Goal: Task Accomplishment & Management: Manage account settings

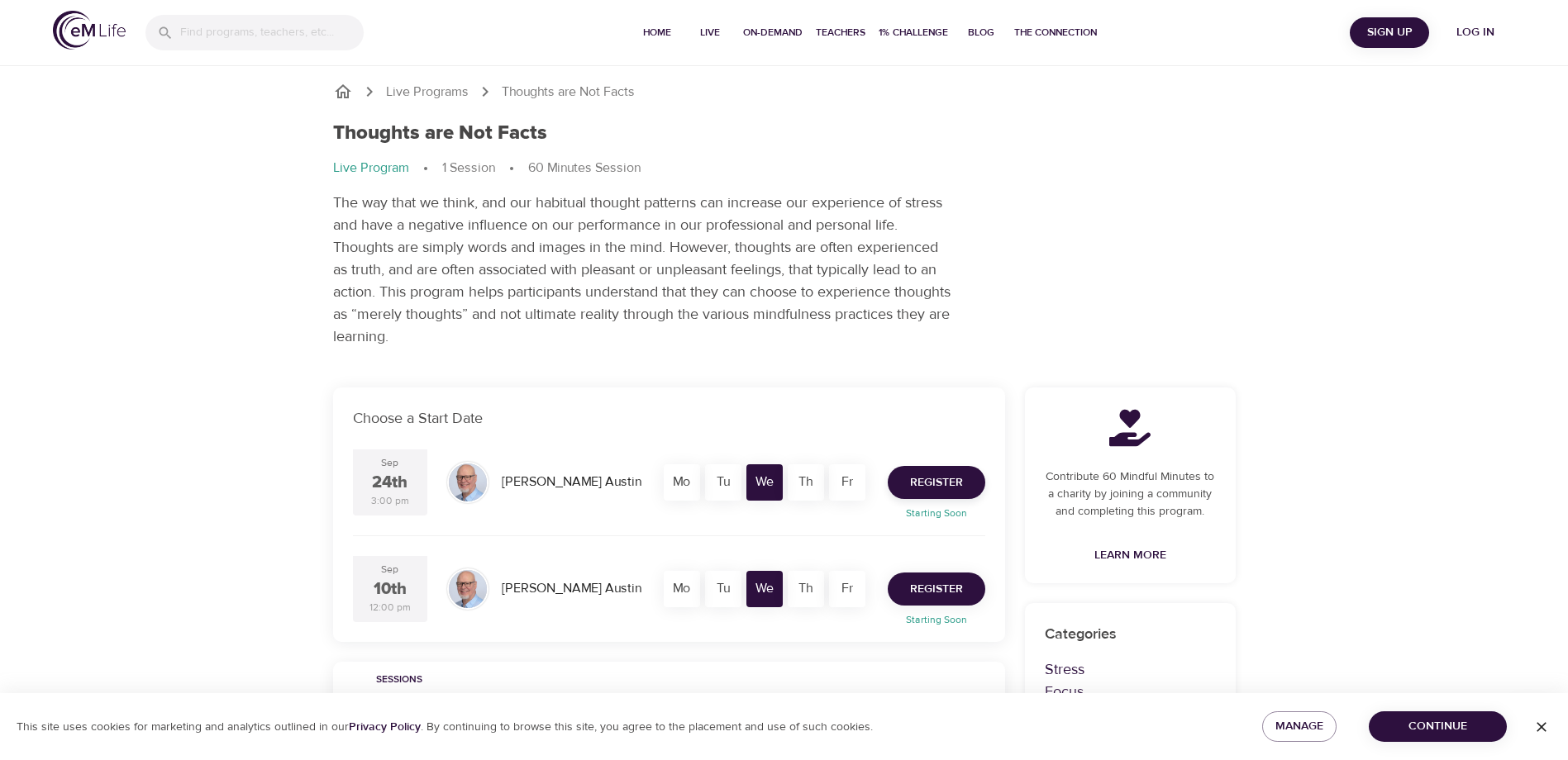
click at [937, 583] on span "Register" at bounding box center [937, 589] width 53 height 21
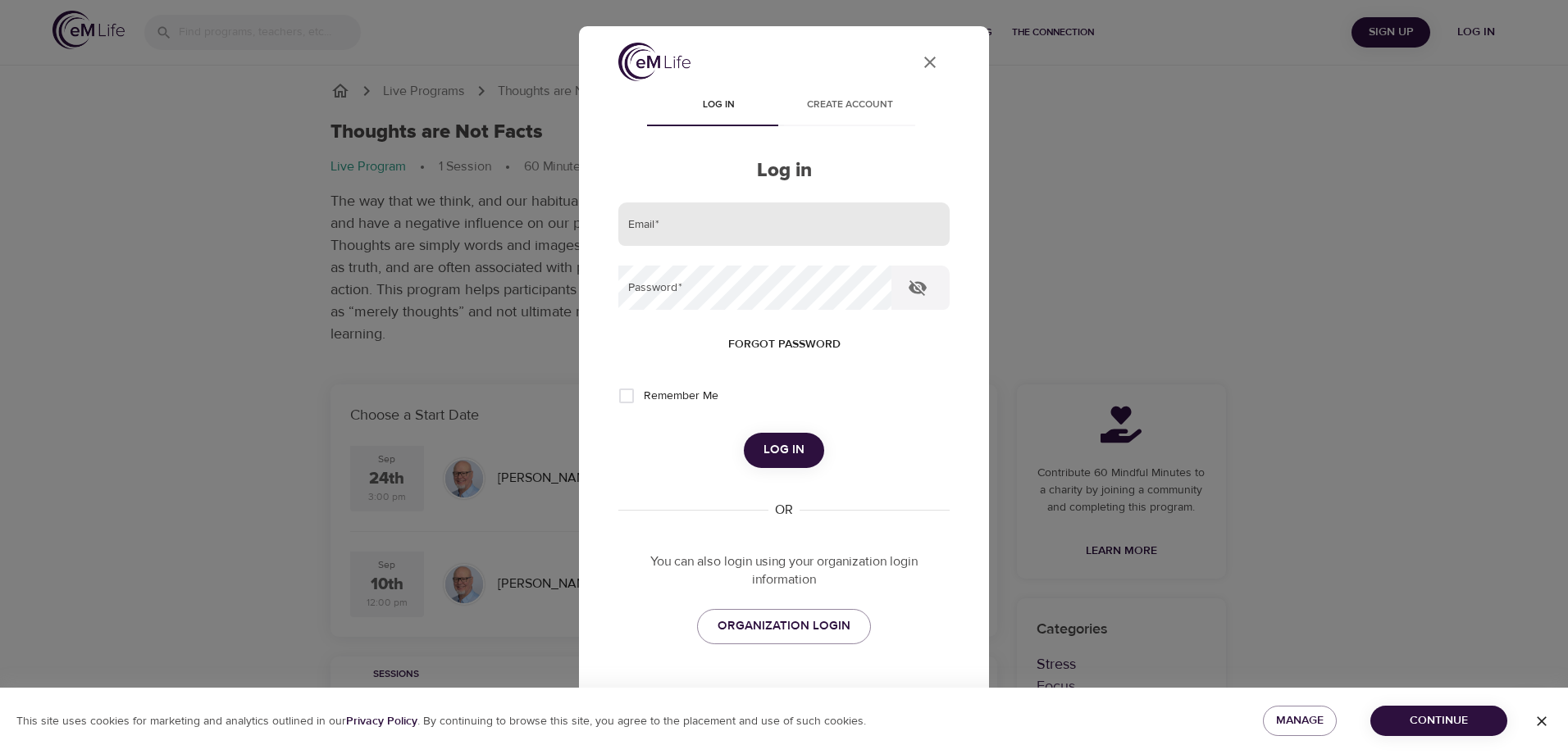
click at [670, 231] on input "email" at bounding box center [784, 224] width 332 height 44
type input "bhanu.g.kuna@metlife.com"
click at [770, 338] on span "Forgot password" at bounding box center [784, 345] width 113 height 21
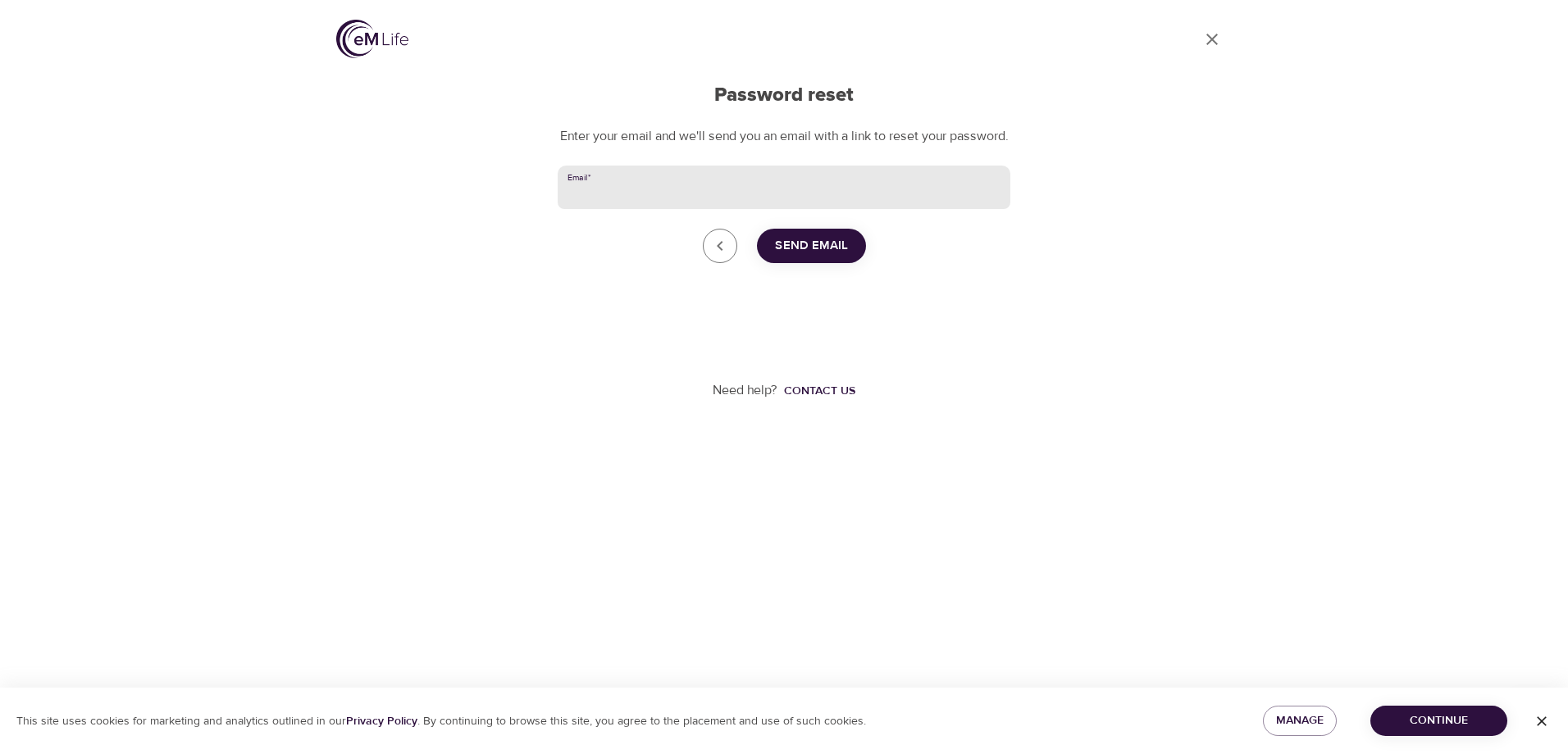
click at [648, 210] on input "Email   *" at bounding box center [784, 187] width 452 height 44
type input "bhanu.g.kuna@metlife.com"
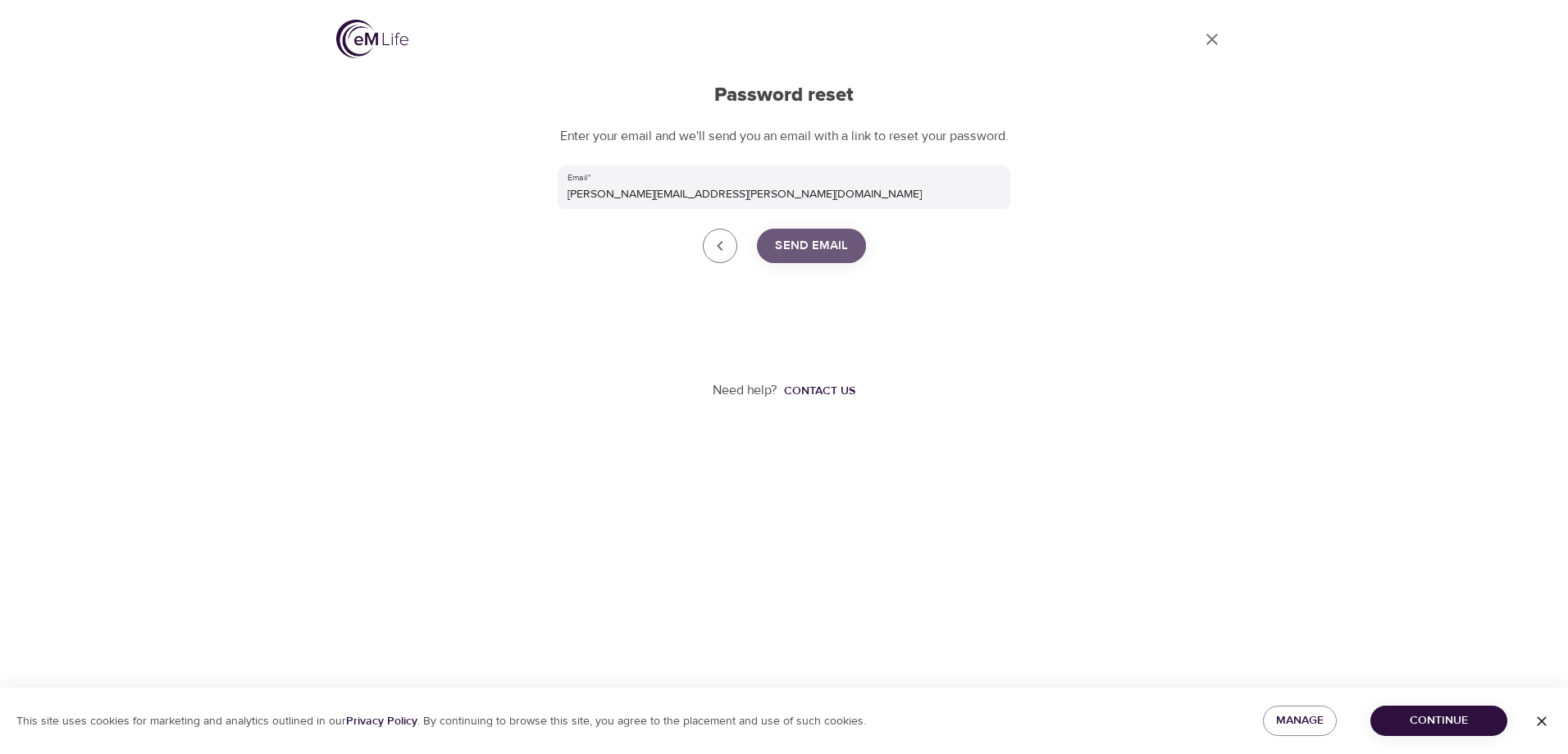
click at [810, 263] on button "Send Email" at bounding box center [811, 246] width 109 height 35
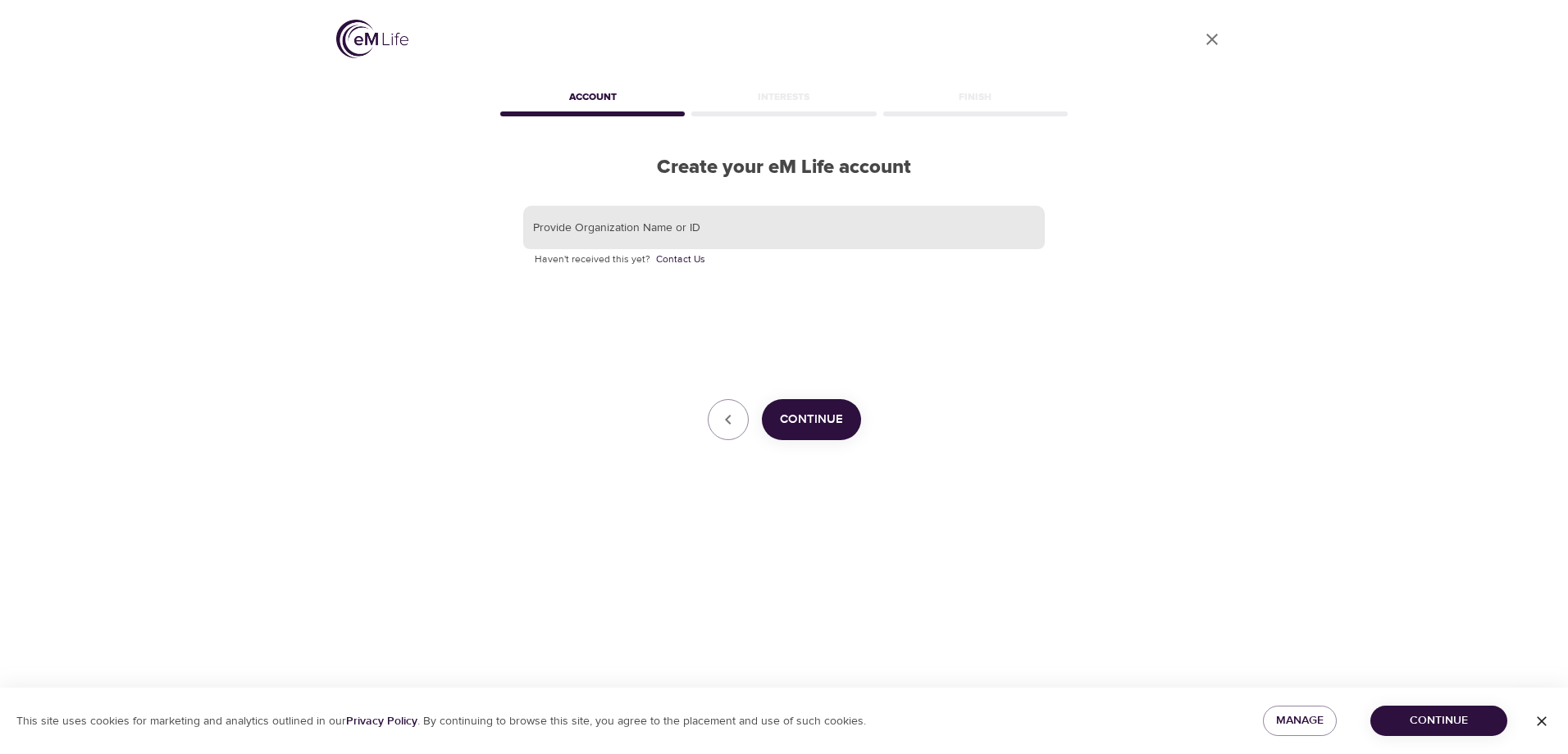
click at [749, 231] on input "text" at bounding box center [784, 228] width 522 height 44
click at [796, 421] on span "Continue" at bounding box center [811, 419] width 63 height 21
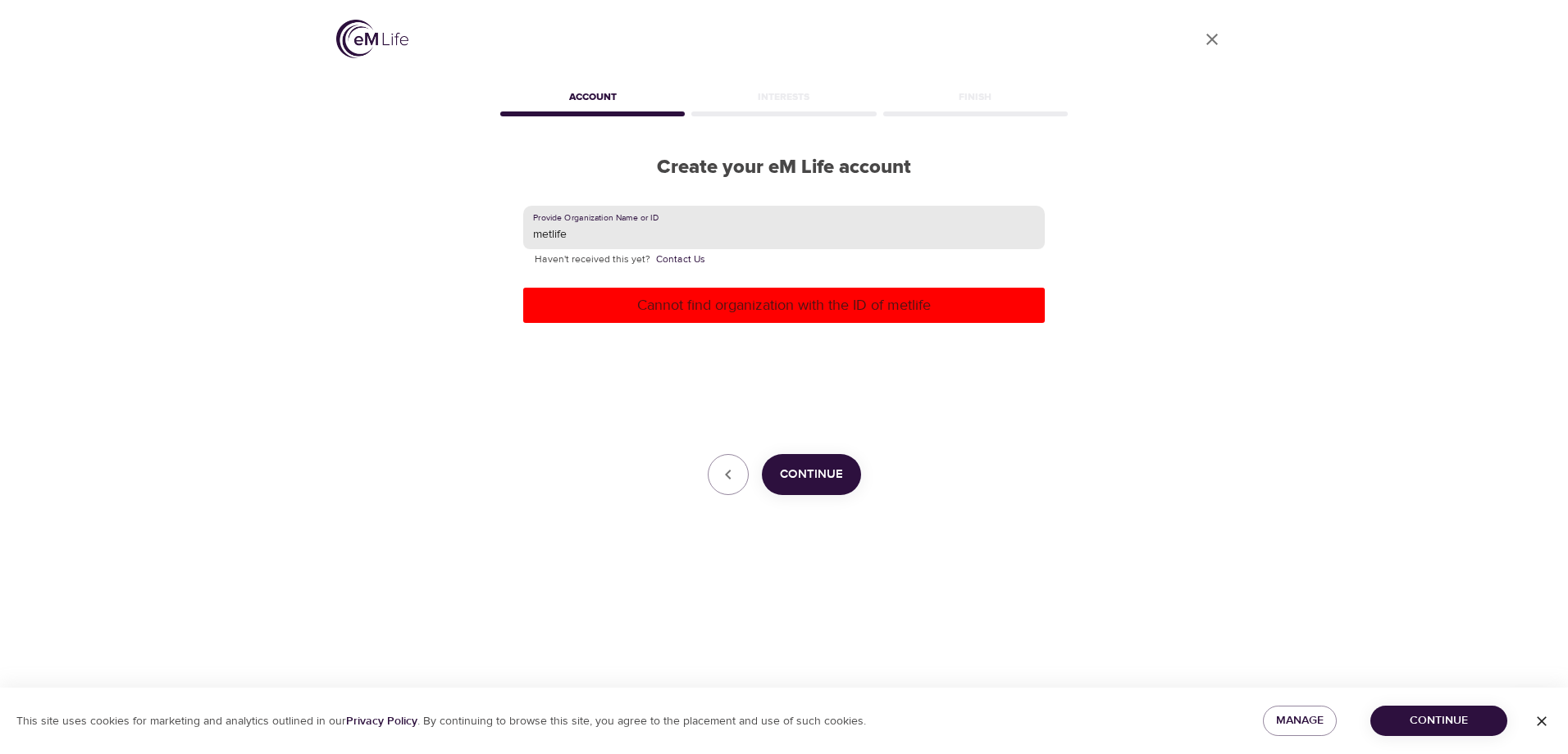
drag, startPoint x: 573, startPoint y: 232, endPoint x: 527, endPoint y: 230, distance: 46.0
click at [527, 230] on input "metlife" at bounding box center [784, 228] width 522 height 44
type input "bkuna"
click at [819, 472] on span "Continue" at bounding box center [811, 474] width 63 height 21
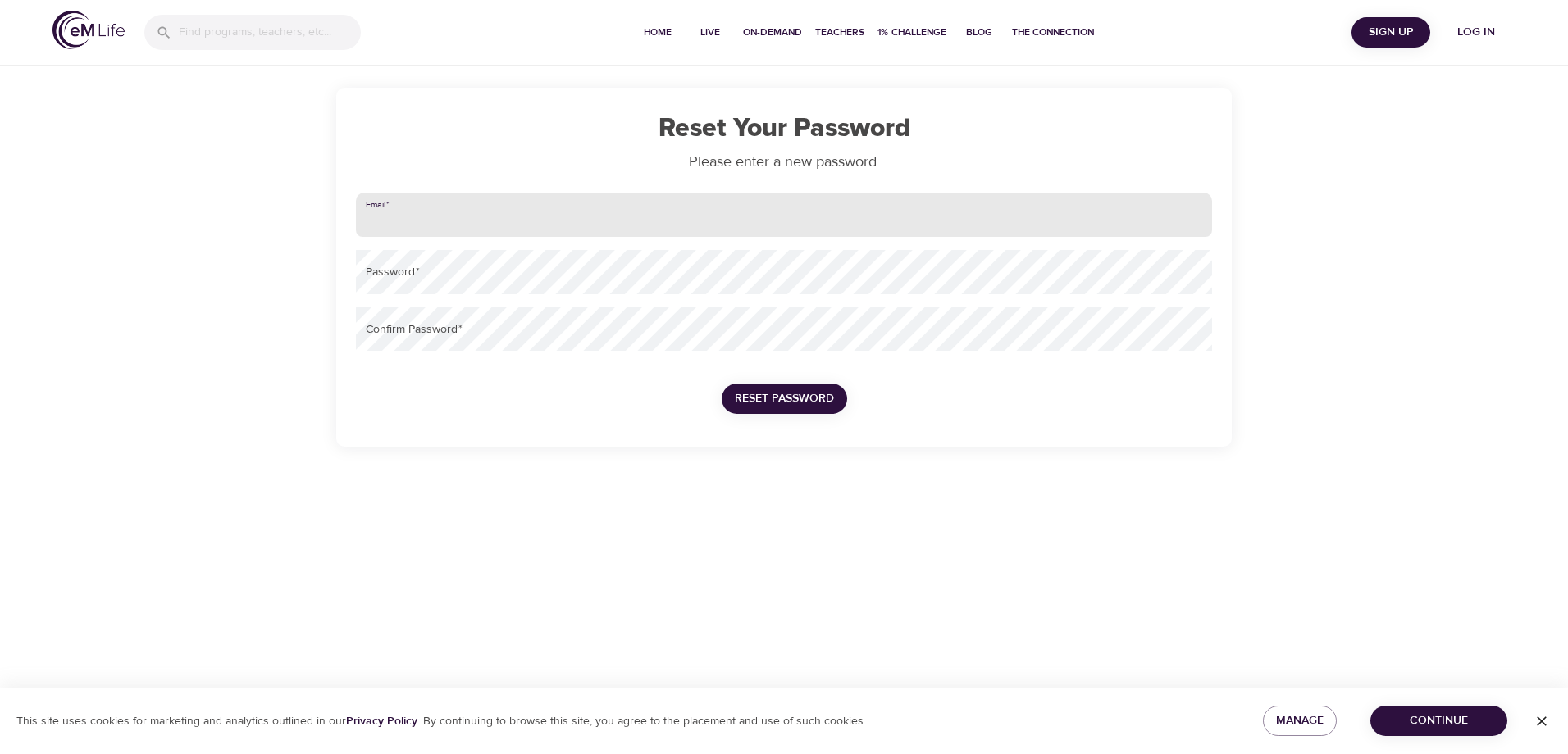
click at [444, 224] on input "email" at bounding box center [784, 215] width 856 height 44
type input "bhanu.g.kuna@metlife.com"
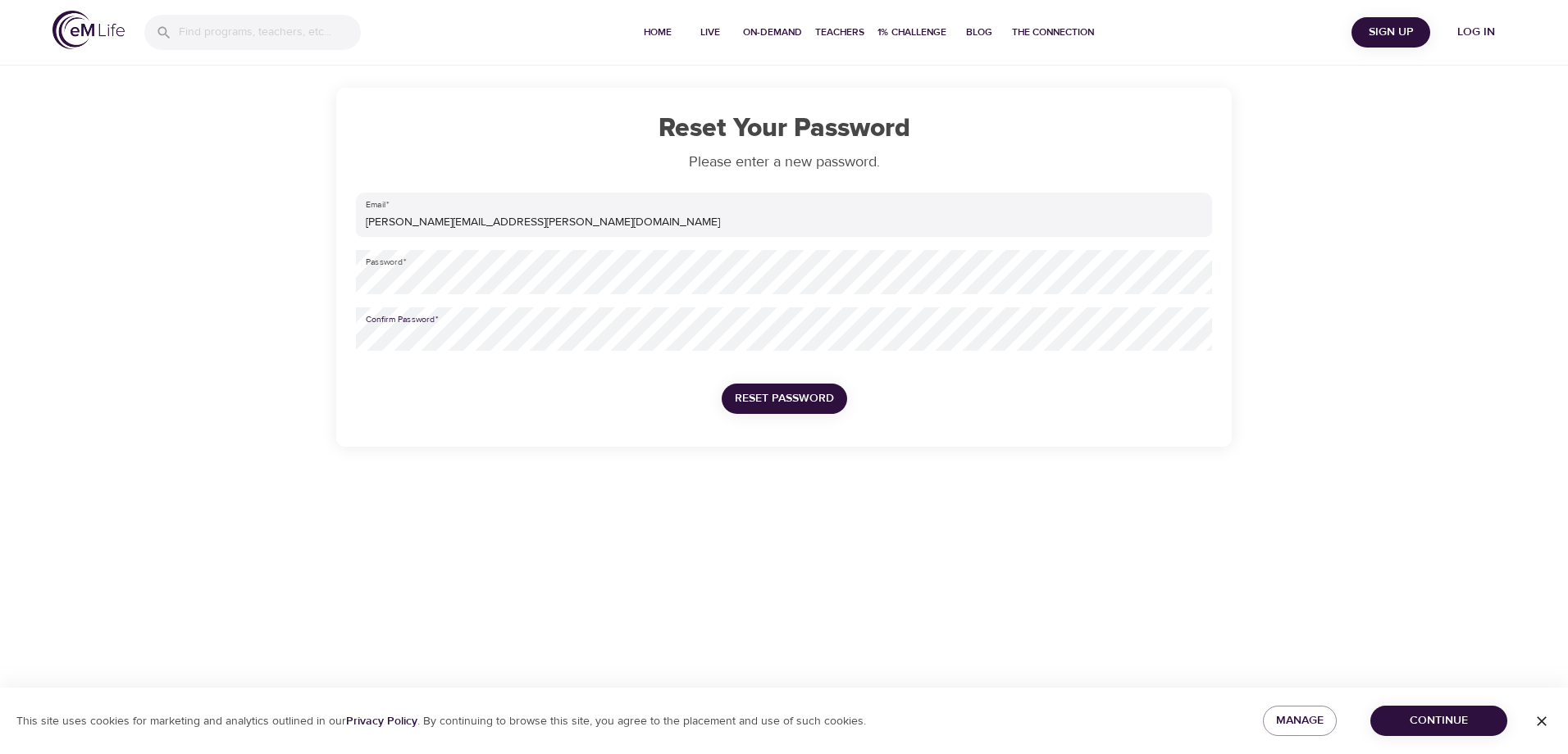
click at [817, 400] on span "Reset Password" at bounding box center [784, 399] width 100 height 21
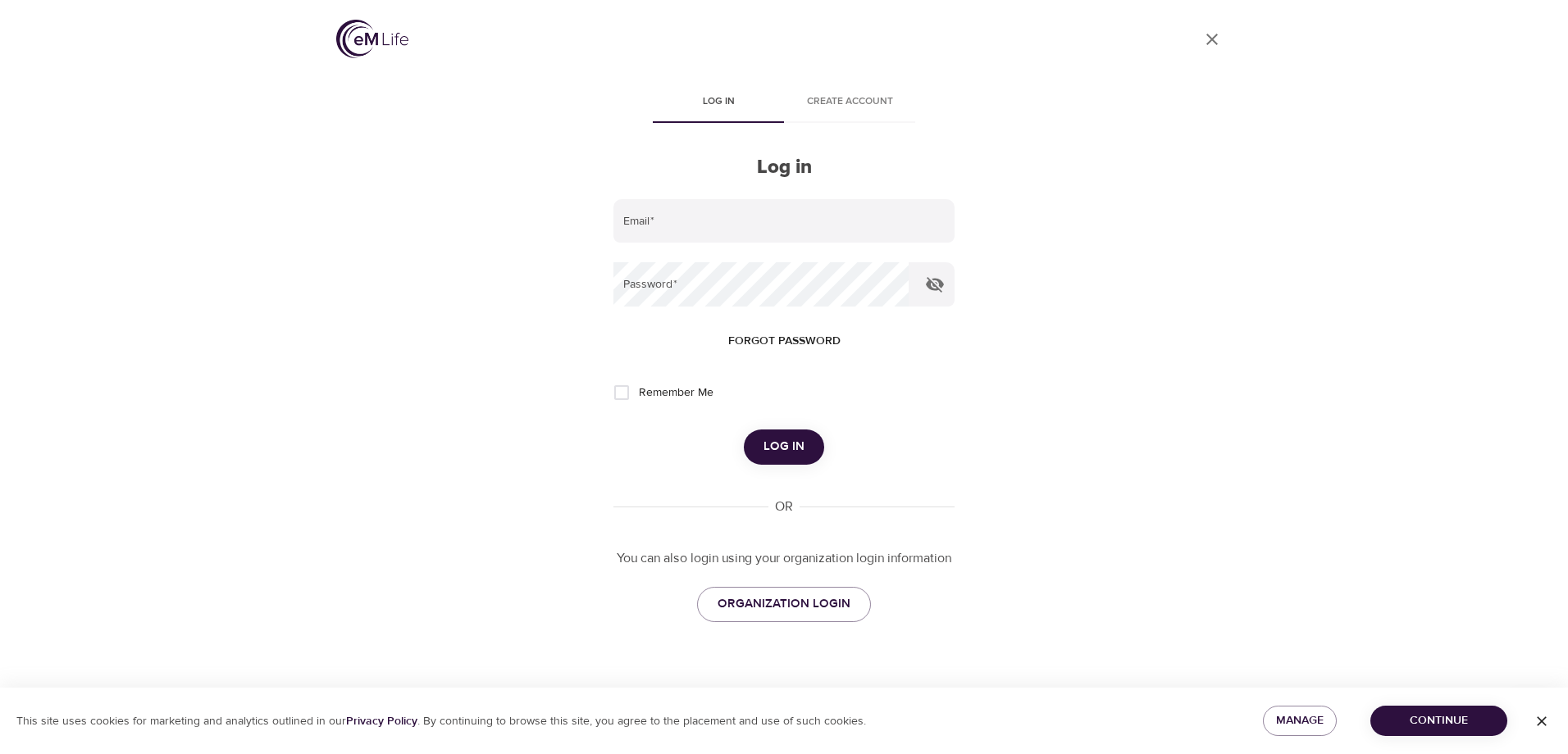
type input "bhanu.g.kuna@metlife.com"
click at [624, 395] on input "Remember Me" at bounding box center [622, 393] width 35 height 35
checkbox input "true"
click at [772, 450] on span "Log in" at bounding box center [784, 446] width 41 height 21
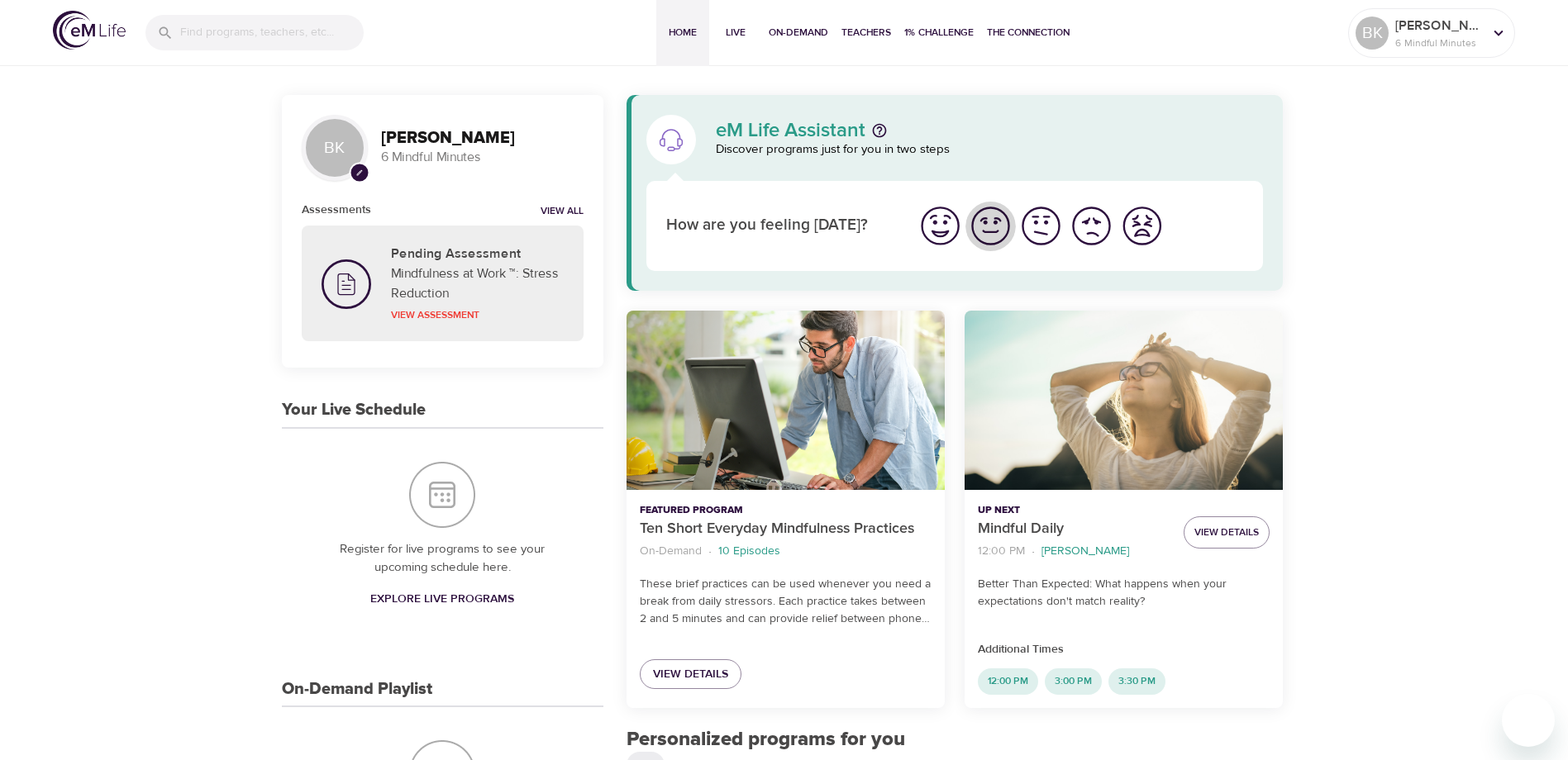
click at [985, 226] on img "I'm feeling good" at bounding box center [990, 225] width 46 height 46
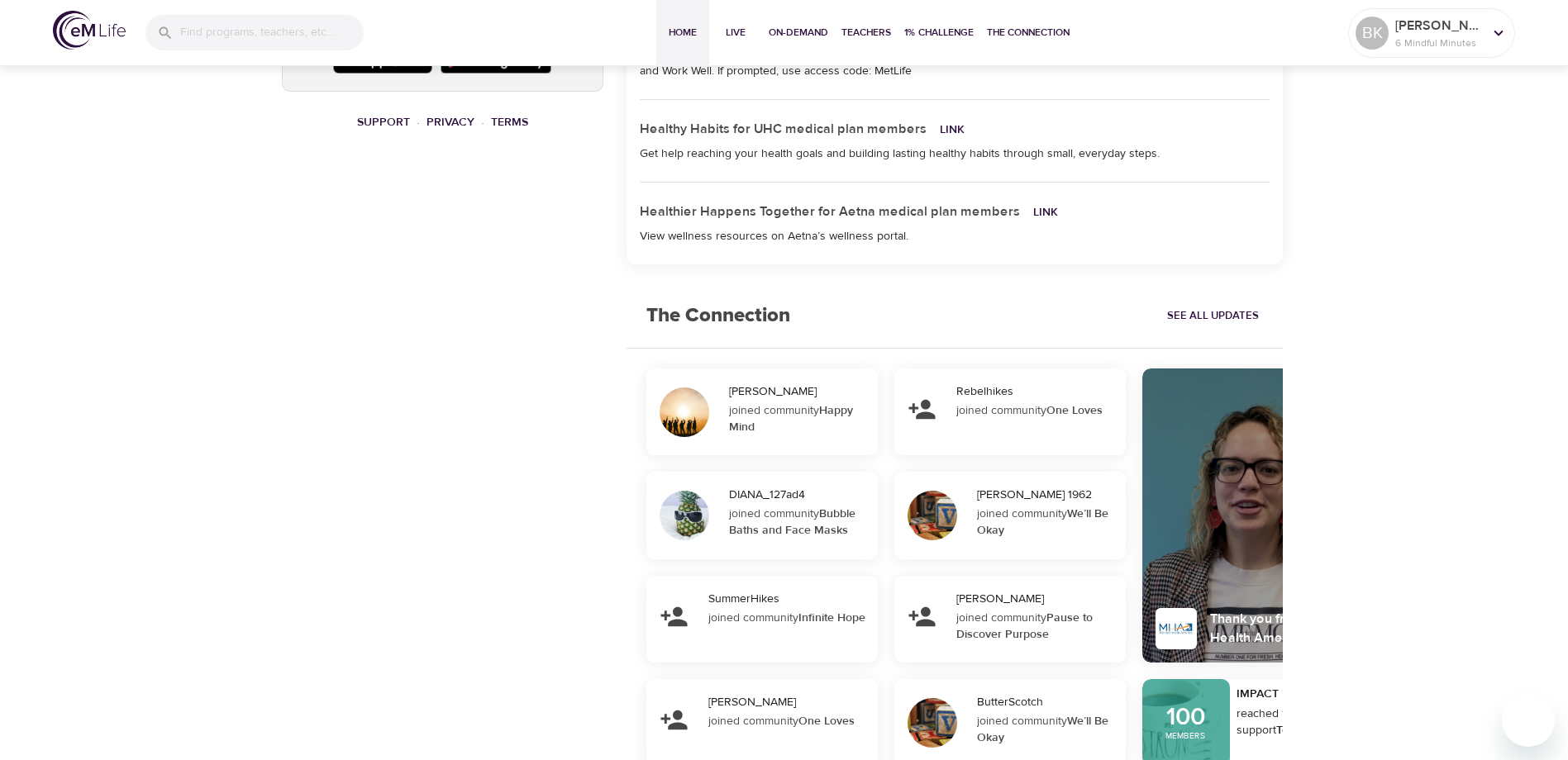
scroll to position [1055, 0]
